Goal: Task Accomplishment & Management: Complete application form

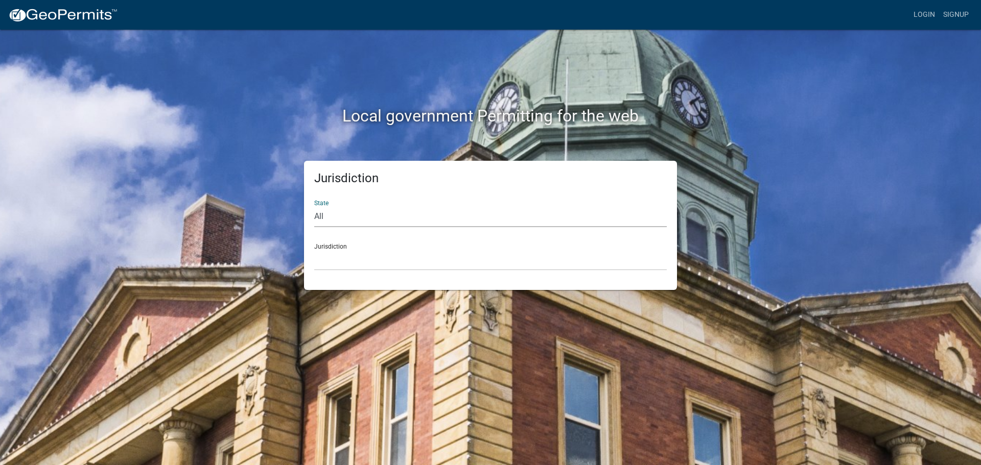
click at [330, 222] on select "All [US_STATE] [US_STATE] [US_STATE] [US_STATE] [US_STATE] [US_STATE] [US_STATE…" at bounding box center [490, 216] width 353 height 21
select select "[US_STATE]"
click at [314, 206] on select "All [US_STATE] [US_STATE] [US_STATE] [US_STATE] [US_STATE] [US_STATE] [US_STATE…" at bounding box center [490, 216] width 353 height 21
click at [358, 263] on select "[GEOGRAPHIC_DATA], [US_STATE] [GEOGRAPHIC_DATA], [US_STATE] [GEOGRAPHIC_DATA], …" at bounding box center [490, 260] width 353 height 21
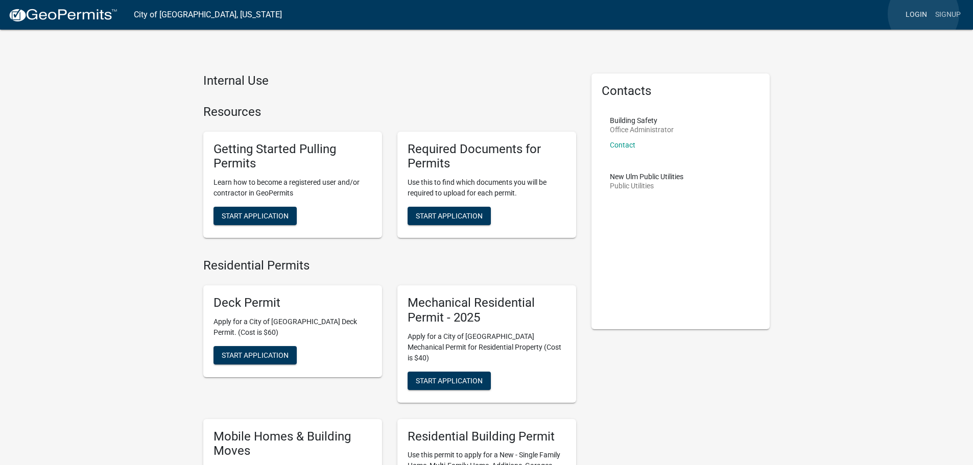
click at [924, 14] on link "Login" at bounding box center [917, 14] width 30 height 19
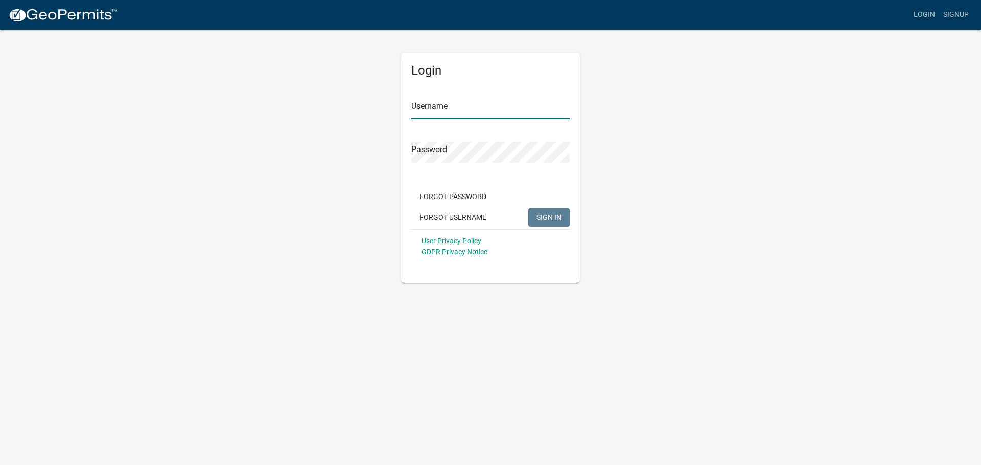
click at [474, 111] on input "Username" at bounding box center [490, 109] width 158 height 21
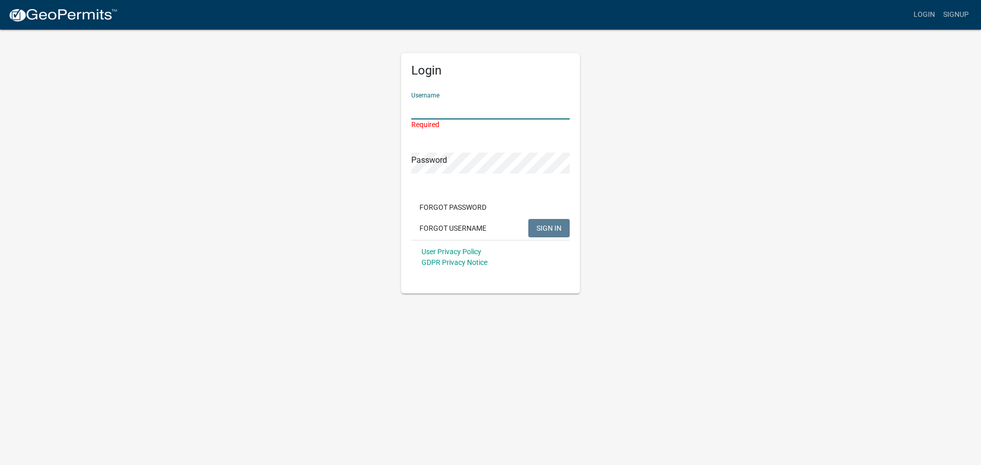
click at [518, 115] on input "Username" at bounding box center [490, 109] width 158 height 21
type input "ahrensheating"
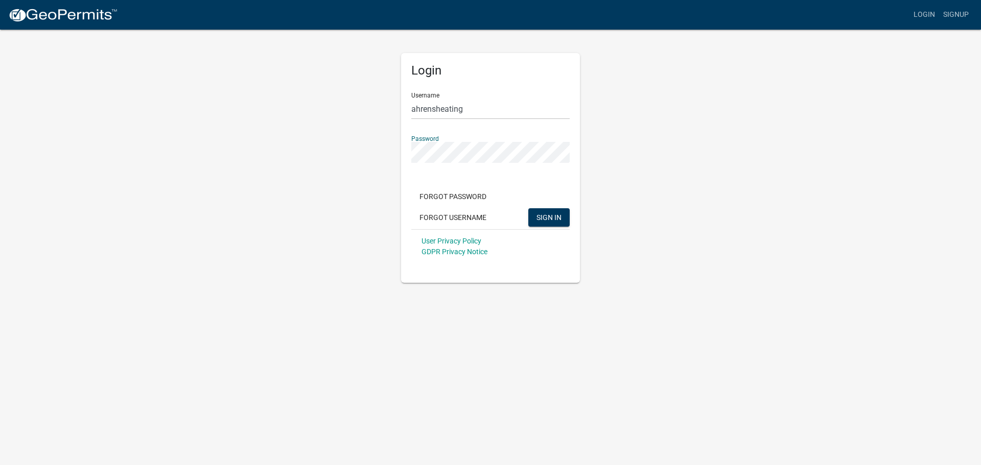
click at [307, 175] on div "Login Username ahrensheating Password Forgot Password Forgot Username SIGN IN U…" at bounding box center [490, 156] width 582 height 254
click at [528, 208] on button "SIGN IN" at bounding box center [548, 217] width 41 height 18
